Goal: Task Accomplishment & Management: Complete application form

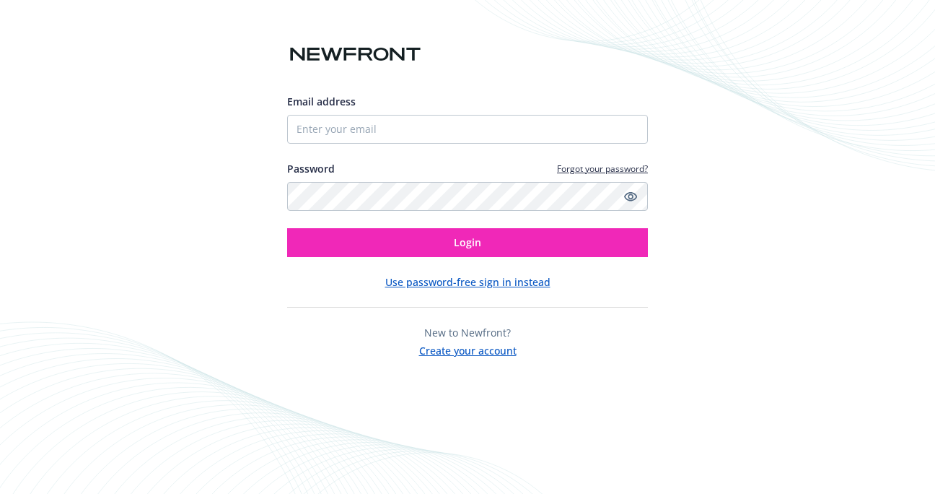
click at [442, 355] on button "Create your account" at bounding box center [467, 349] width 97 height 18
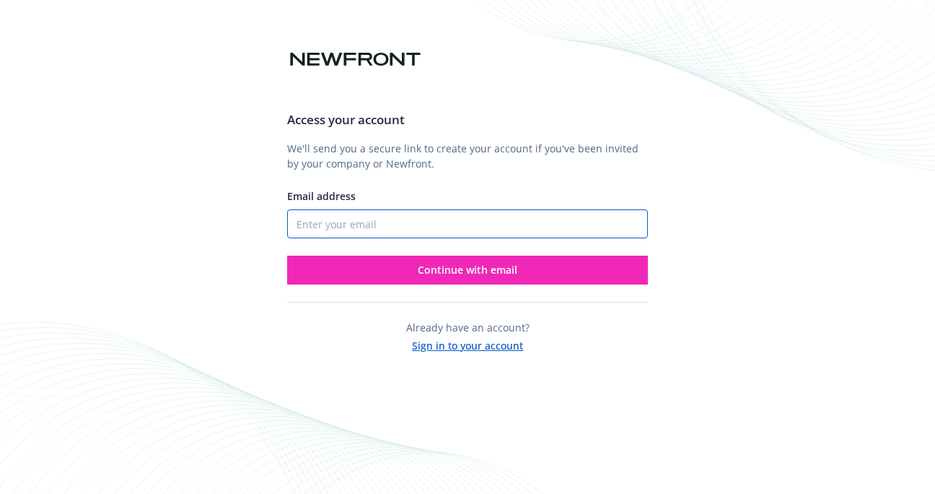
click at [326, 219] on input "Email address" at bounding box center [467, 223] width 361 height 29
type input "[EMAIL_ADDRESS][DOMAIN_NAME]"
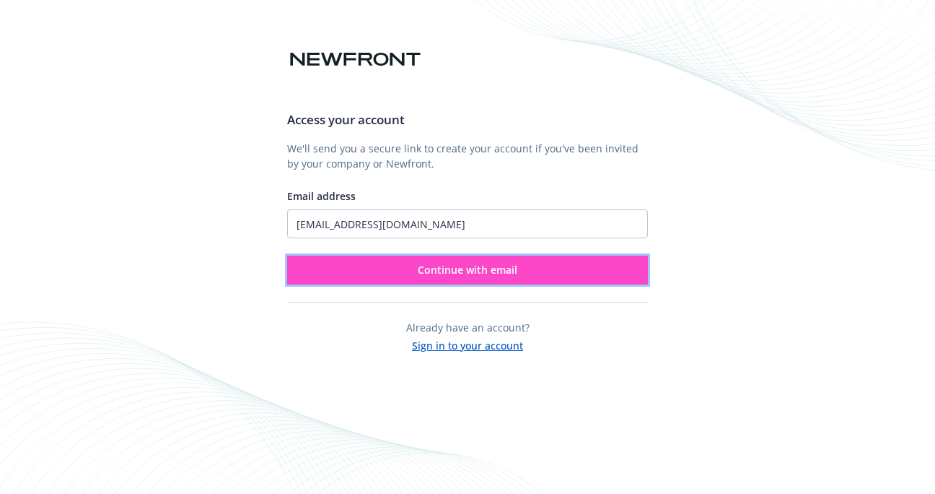
click at [424, 278] on button "Continue with email" at bounding box center [467, 269] width 361 height 29
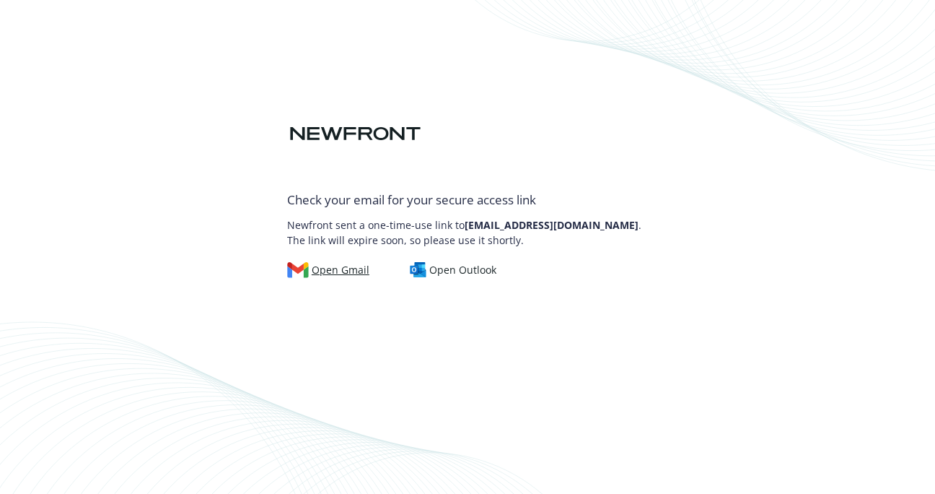
click at [333, 274] on div "Open Gmail" at bounding box center [328, 270] width 82 height 16
click at [421, 266] on img at bounding box center [418, 270] width 17 height 16
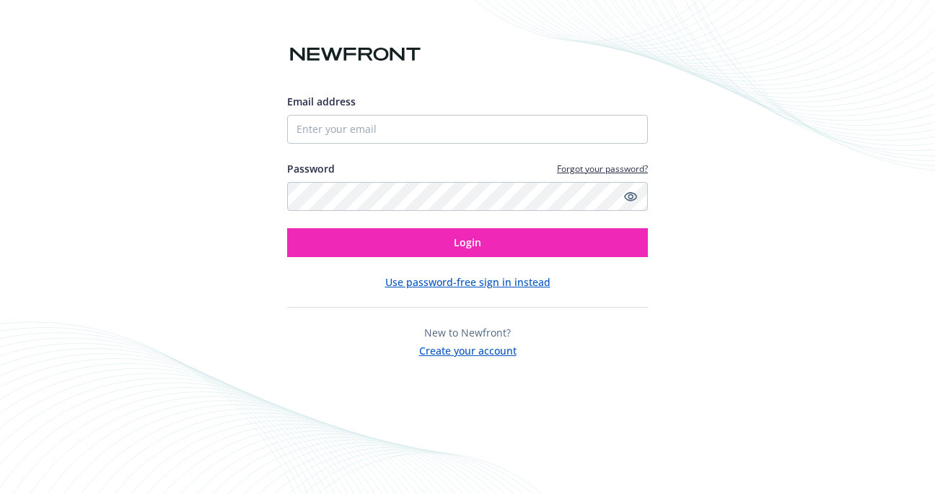
click at [462, 352] on button "Create your account" at bounding box center [467, 349] width 97 height 18
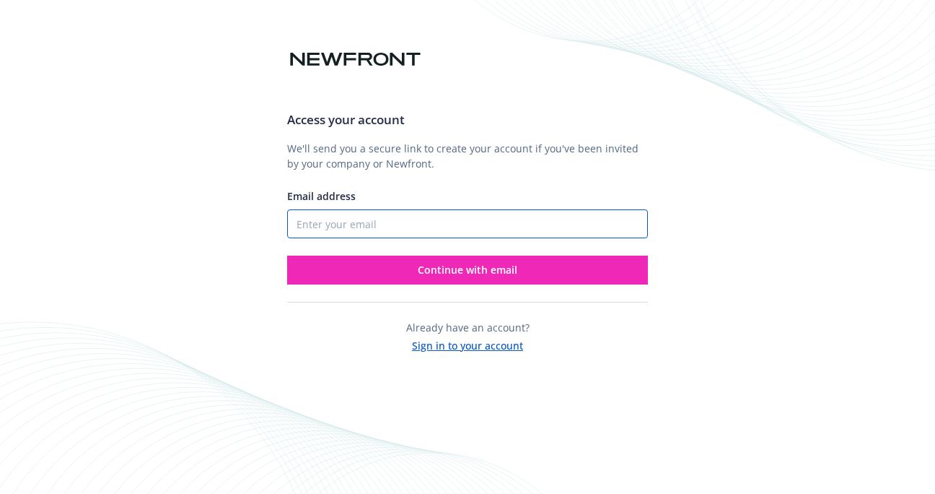
click at [345, 222] on input "Email address" at bounding box center [467, 223] width 361 height 29
type input "[EMAIL_ADDRESS][DOMAIN_NAME]"
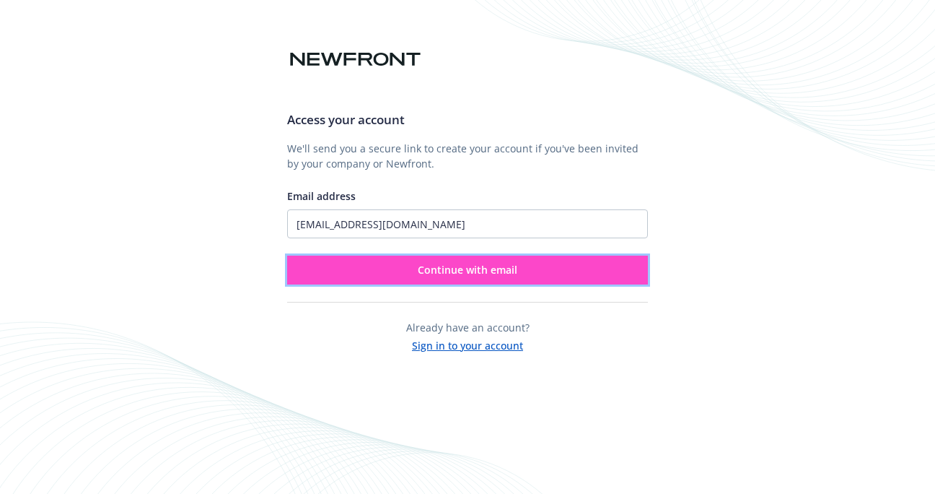
click at [482, 267] on span "Continue with email" at bounding box center [468, 270] width 100 height 14
